Goal: Task Accomplishment & Management: Complete application form

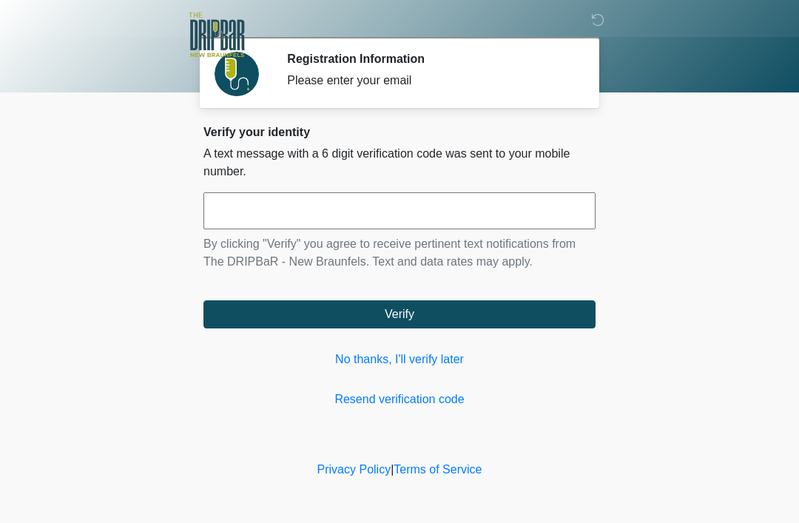
click at [429, 364] on link "No thanks, I'll verify later" at bounding box center [399, 359] width 392 height 18
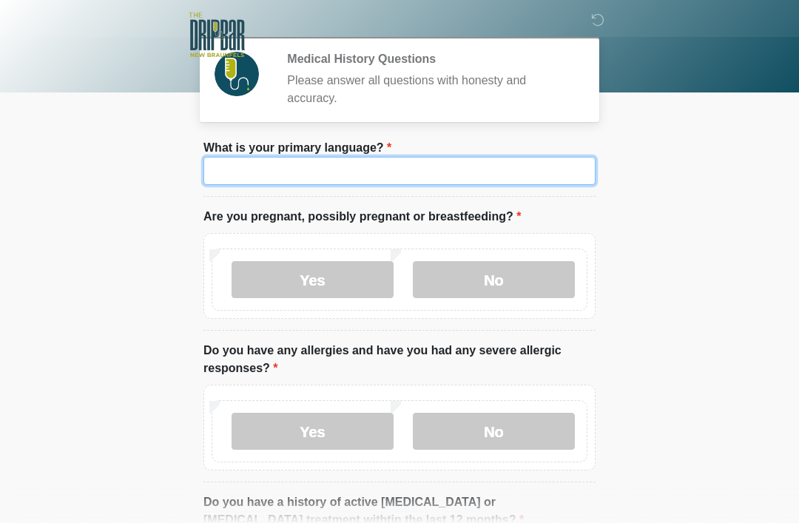
click at [463, 163] on input "What is your primary language?" at bounding box center [399, 171] width 392 height 28
type input "*******"
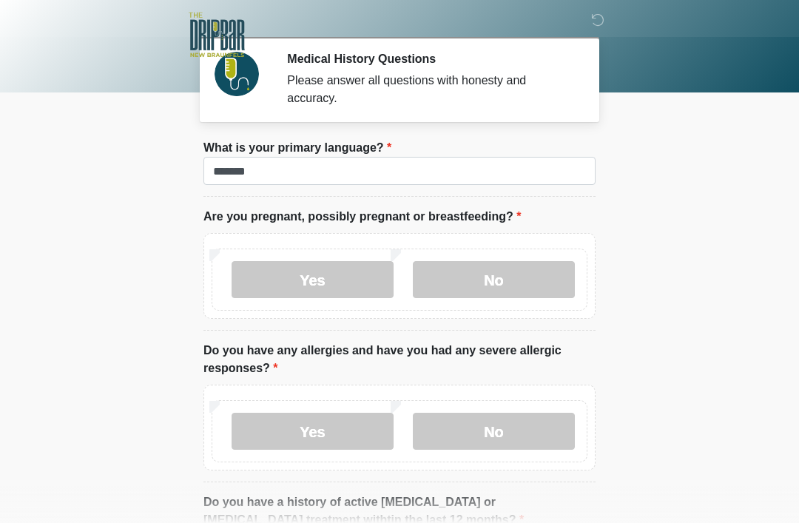
click at [496, 281] on label "No" at bounding box center [494, 279] width 162 height 37
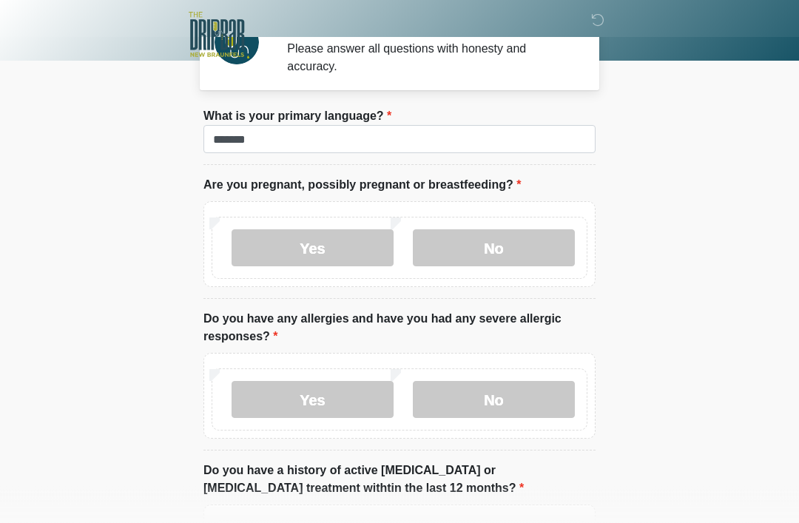
scroll to position [32, 0]
click at [520, 399] on label "No" at bounding box center [494, 399] width 162 height 37
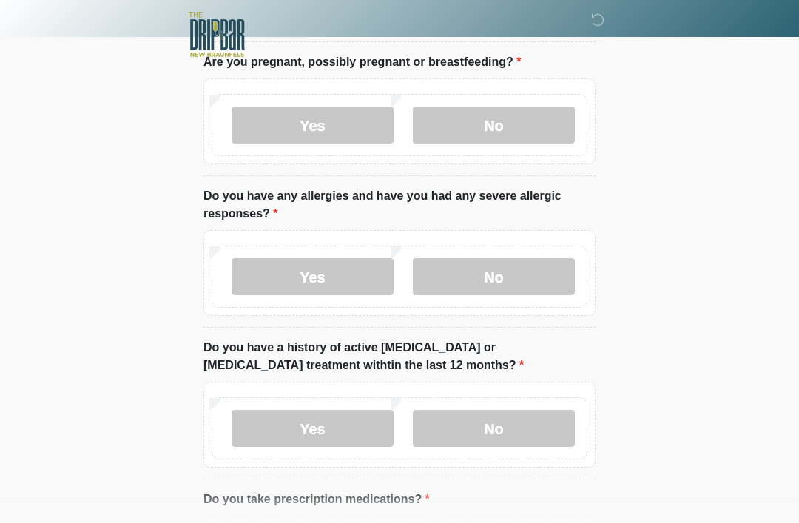
click at [518, 435] on label "No" at bounding box center [494, 428] width 162 height 37
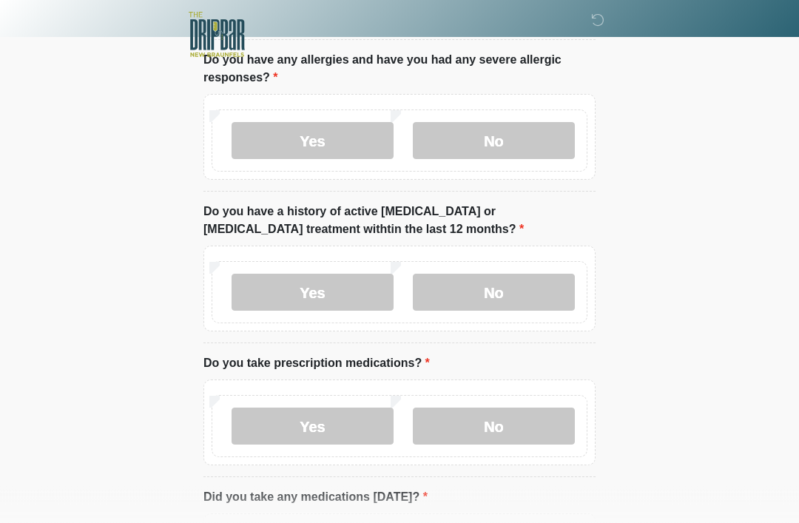
scroll to position [291, 0]
click at [512, 430] on label "No" at bounding box center [494, 425] width 162 height 37
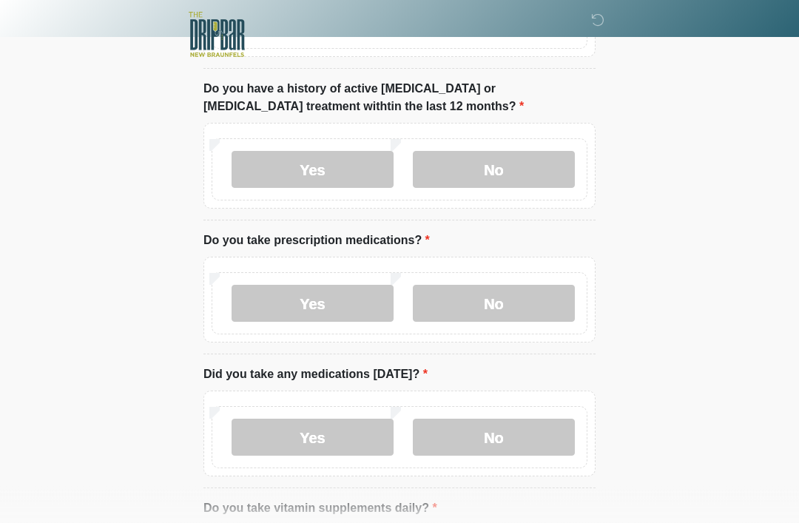
scroll to position [413, 0]
click at [523, 436] on label "No" at bounding box center [494, 436] width 162 height 37
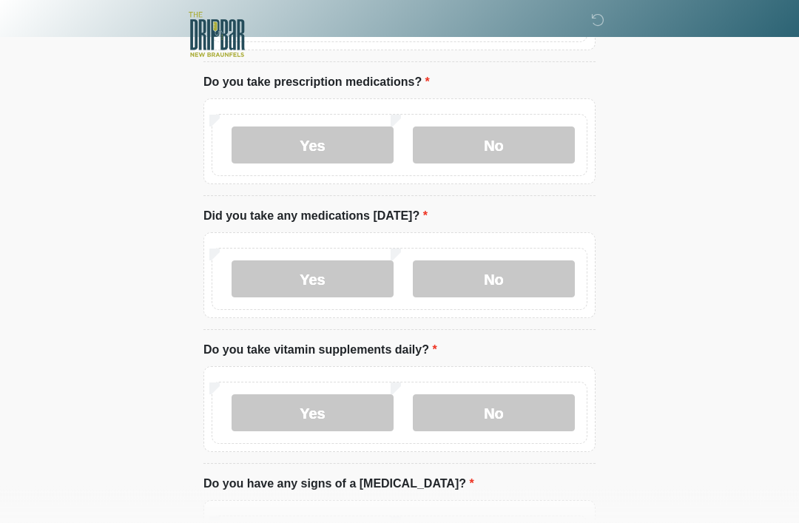
click at [524, 420] on label "No" at bounding box center [494, 413] width 162 height 37
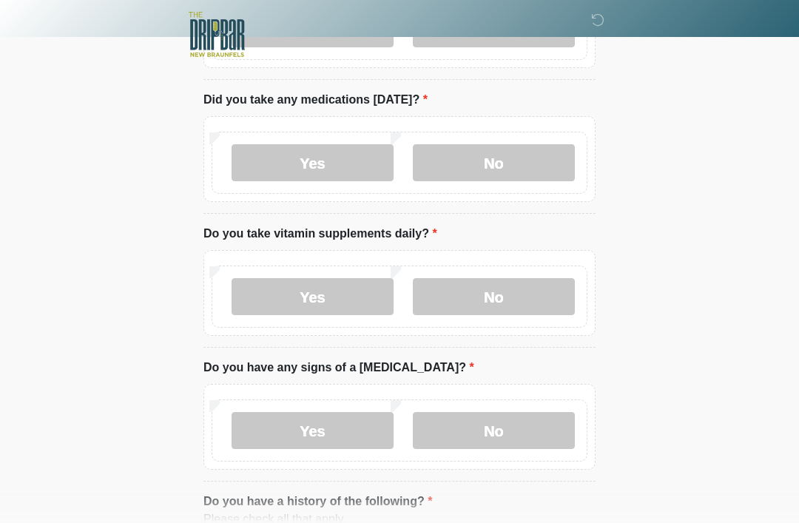
scroll to position [691, 0]
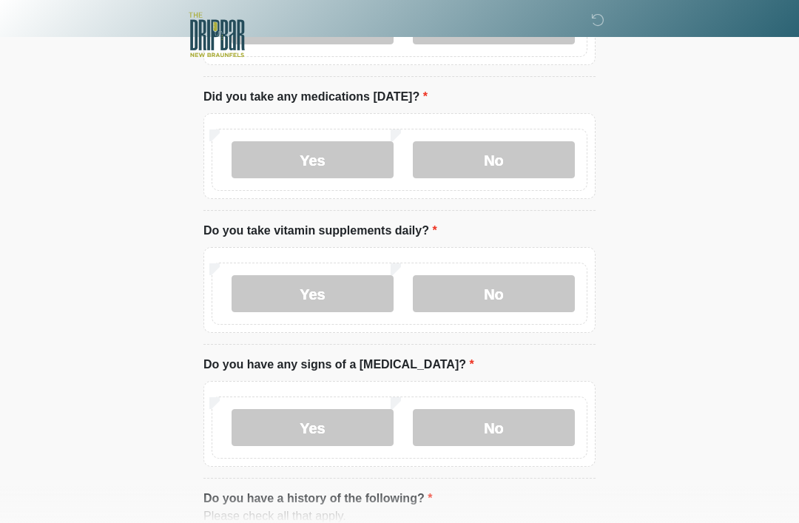
click at [516, 427] on label "No" at bounding box center [494, 427] width 162 height 37
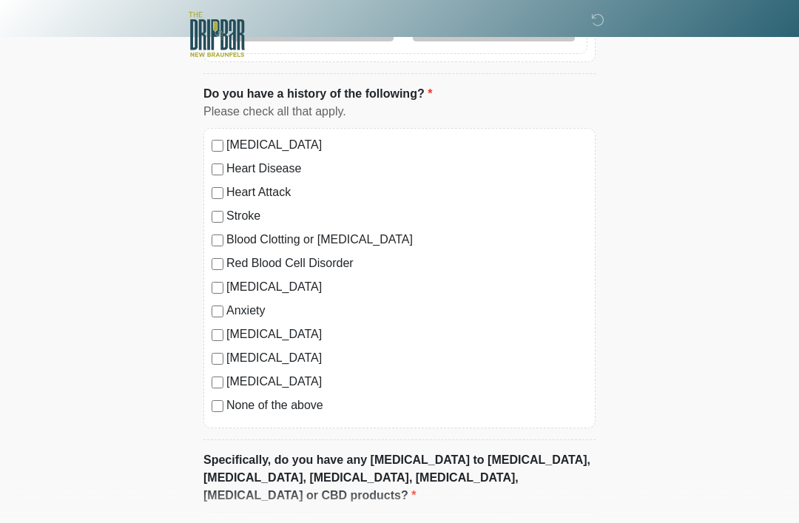
scroll to position [1098, 0]
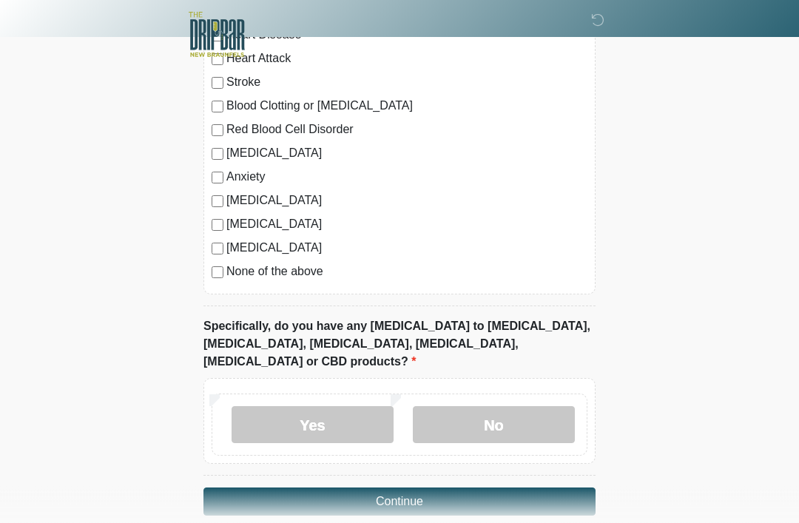
click at [509, 407] on label "No" at bounding box center [494, 425] width 162 height 37
click at [458, 487] on button "Continue" at bounding box center [399, 501] width 392 height 28
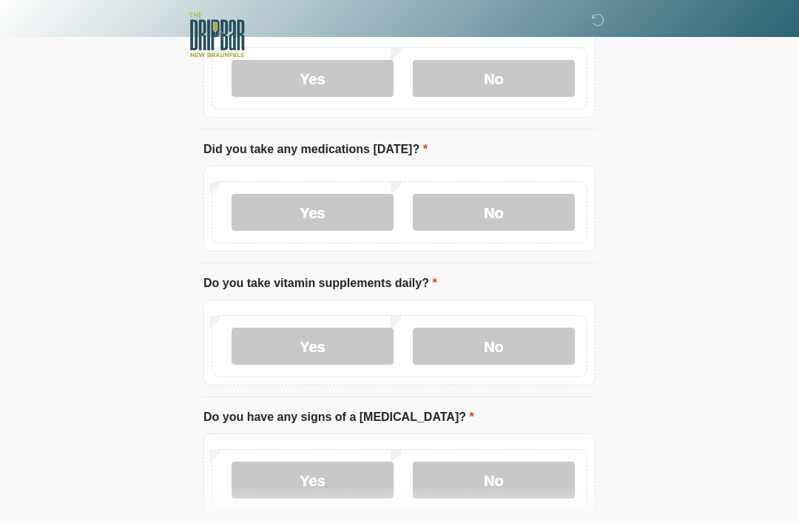
scroll to position [0, 0]
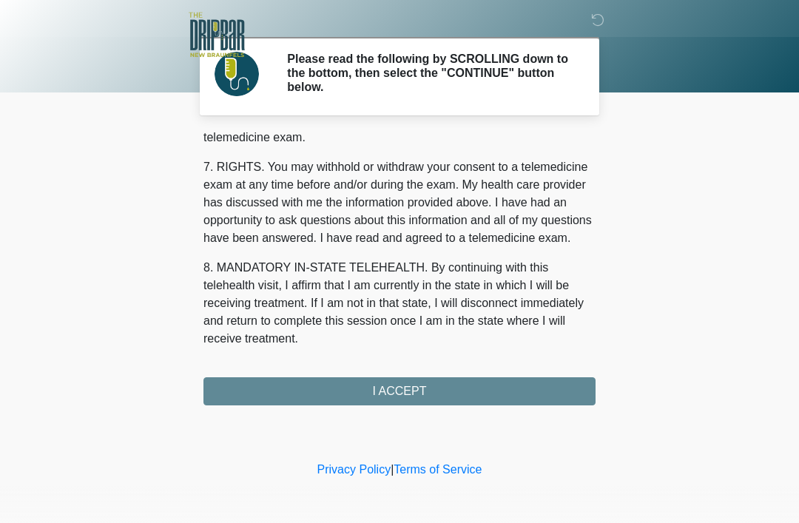
click at [492, 397] on button "I ACCEPT" at bounding box center [399, 391] width 392 height 28
